Goal: Task Accomplishment & Management: Manage account settings

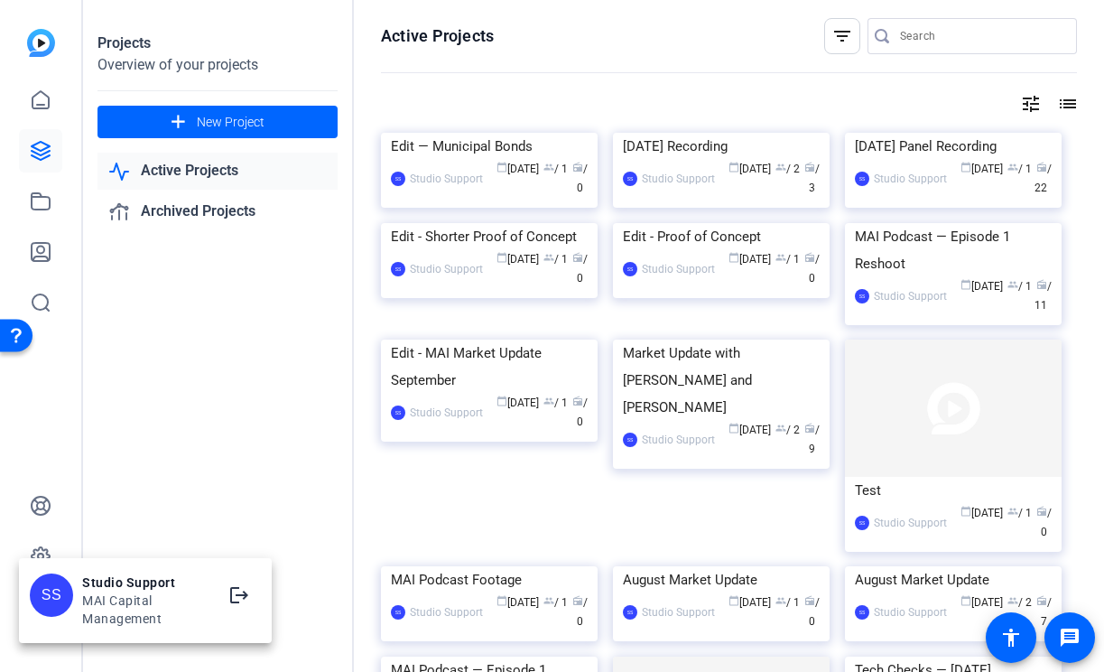
click at [30, 242] on div at bounding box center [552, 336] width 1104 height 672
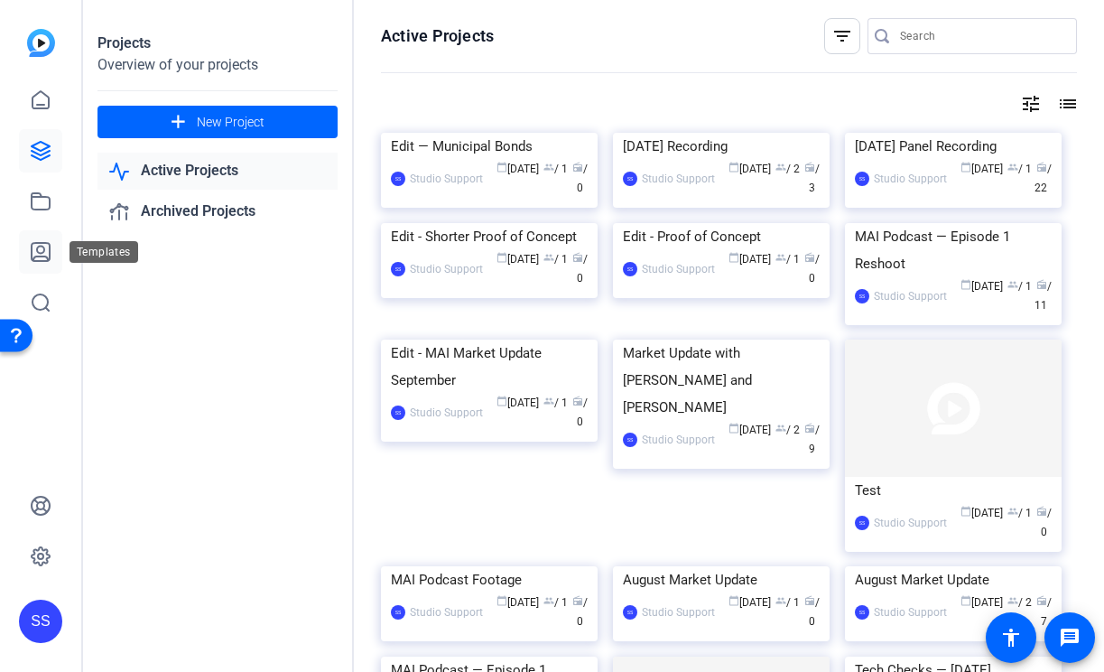
click at [42, 247] on icon at bounding box center [41, 252] width 22 height 22
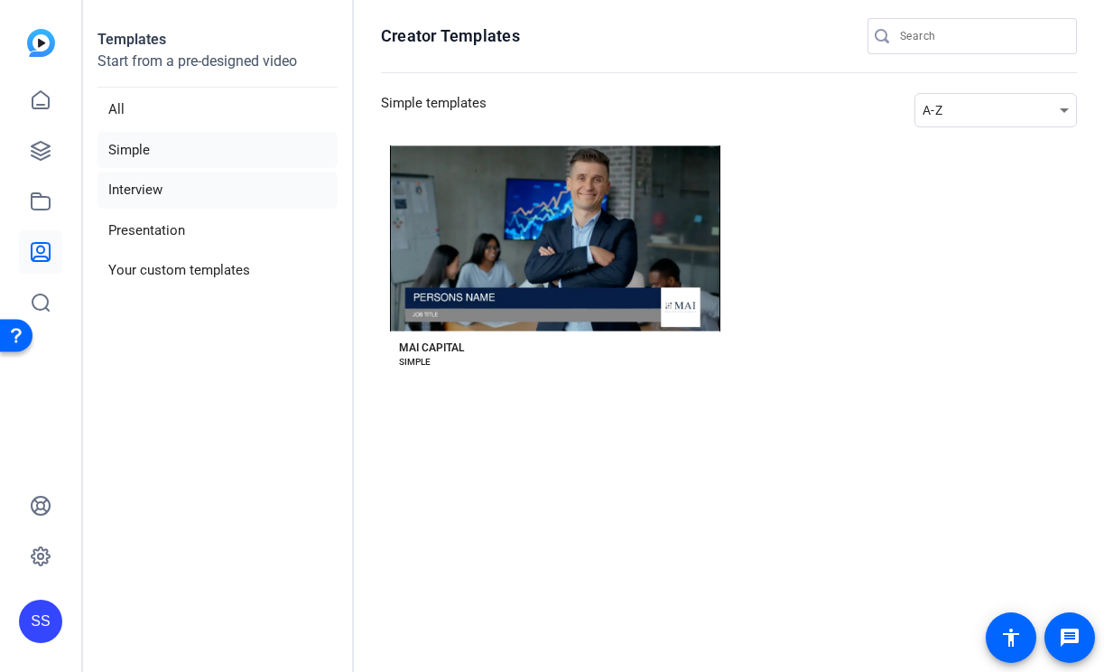
click at [290, 179] on li "Interview" at bounding box center [217, 190] width 240 height 37
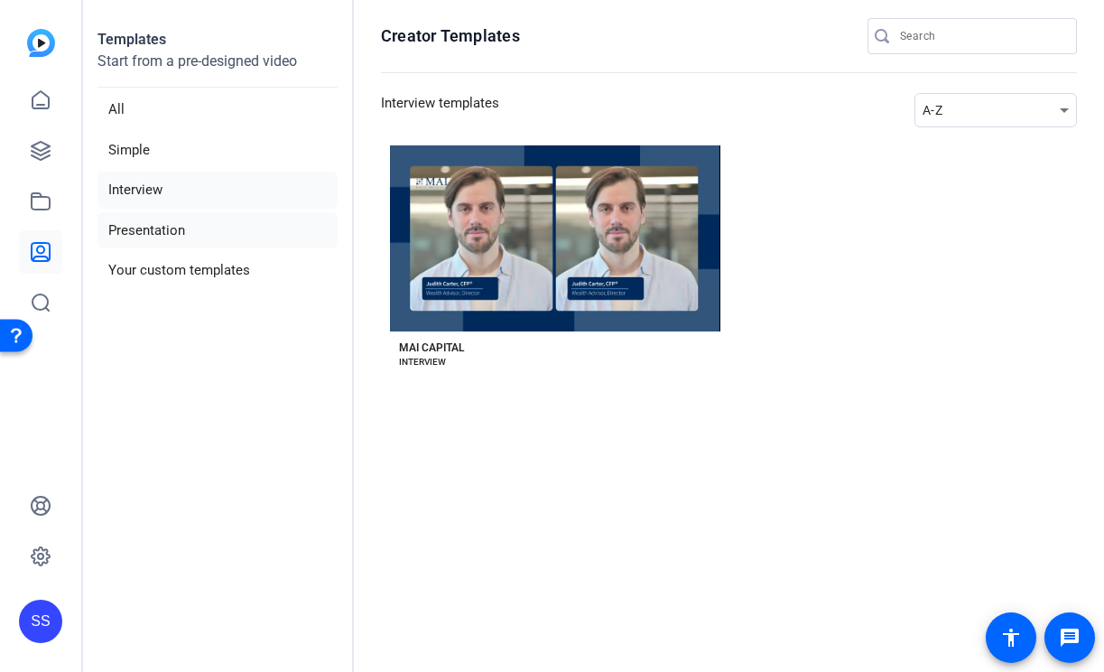
click at [271, 220] on li "Presentation" at bounding box center [217, 230] width 240 height 37
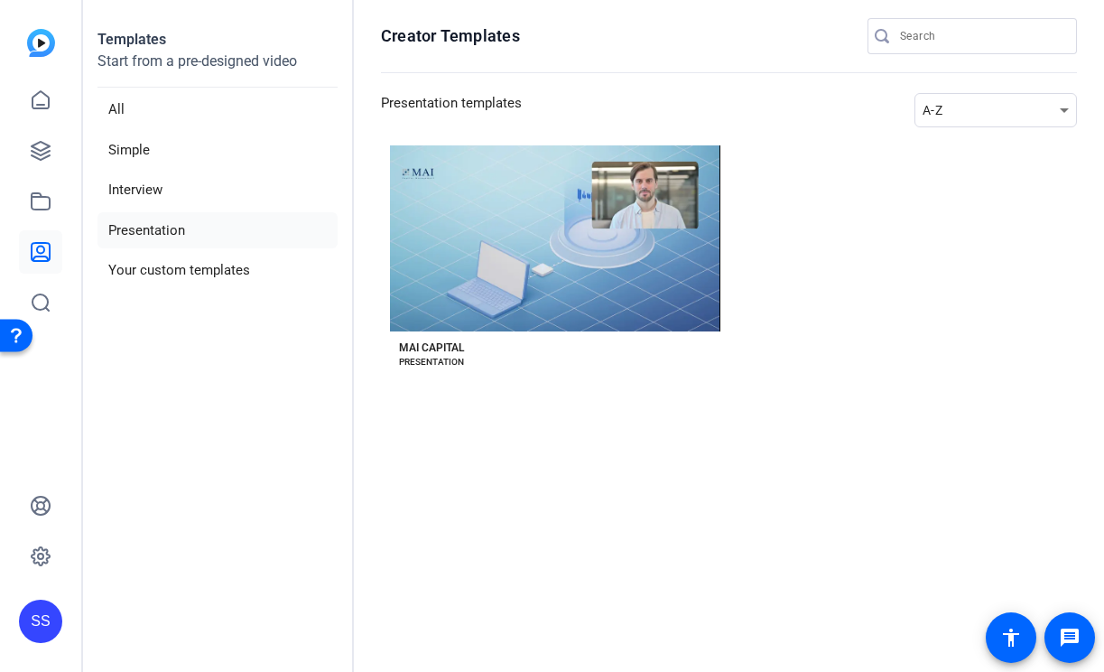
click at [267, 251] on ul "All Simple Interview Presentation Your custom templates" at bounding box center [217, 190] width 240 height 198
click at [42, 627] on div "SS" at bounding box center [40, 620] width 43 height 43
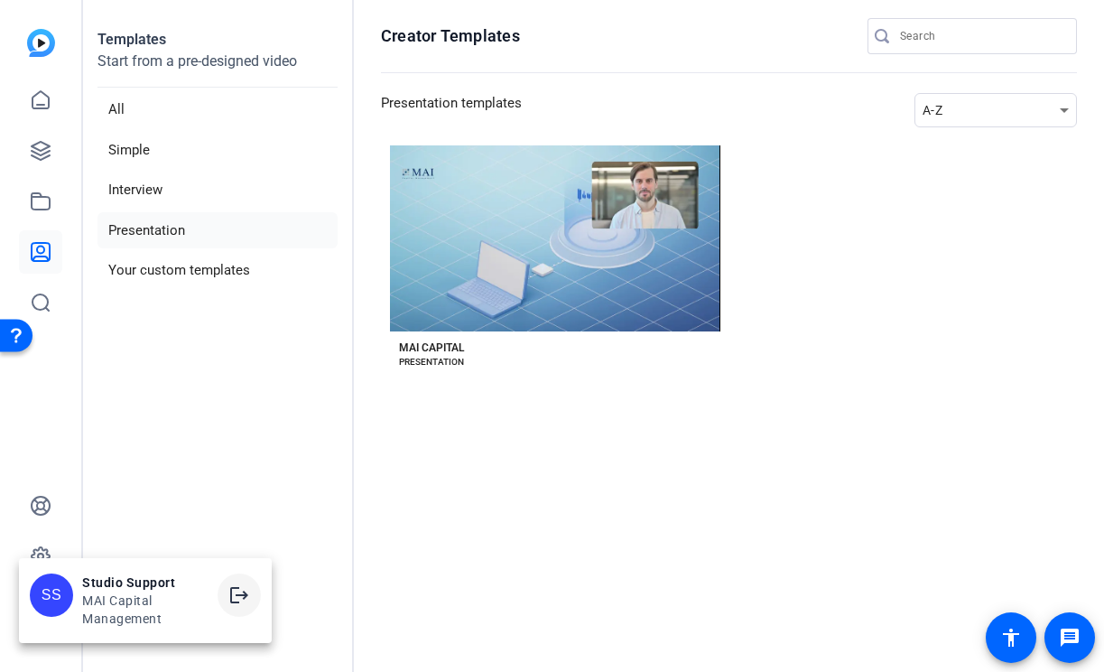
click at [232, 595] on mat-icon "logout" at bounding box center [239, 595] width 22 height 22
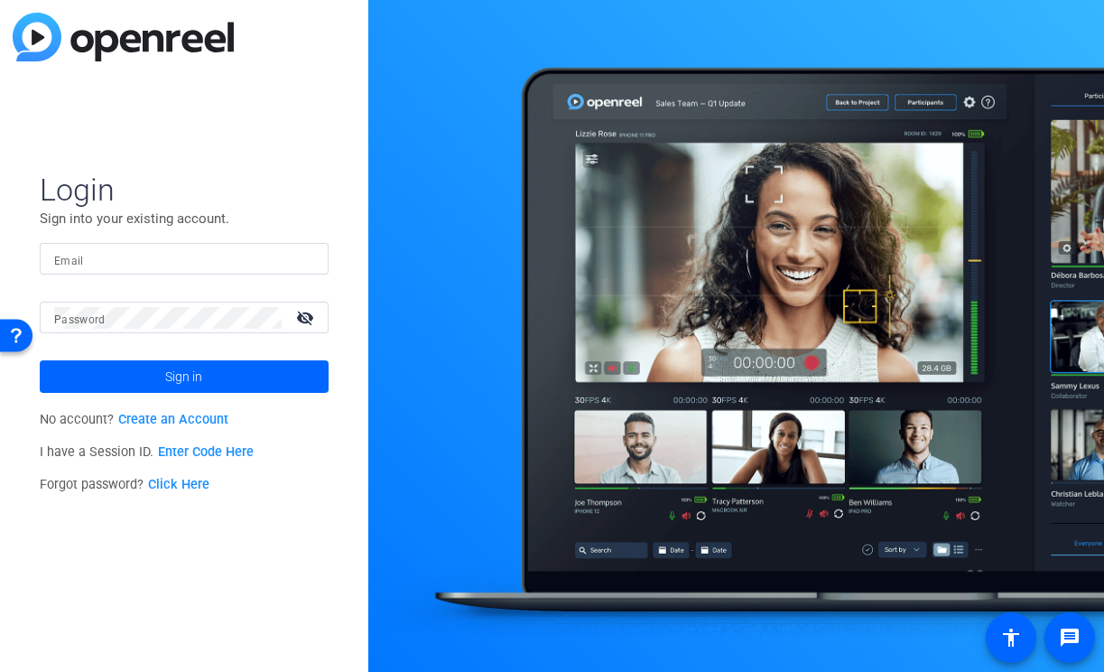
click at [275, 256] on input "Email" at bounding box center [184, 259] width 260 height 22
